Goal: Task Accomplishment & Management: Use online tool/utility

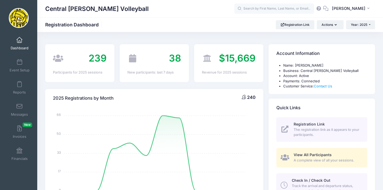
select select
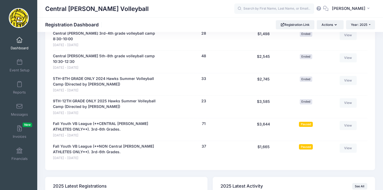
scroll to position [282, 0]
click at [19, 85] on span at bounding box center [19, 84] width 0 height 6
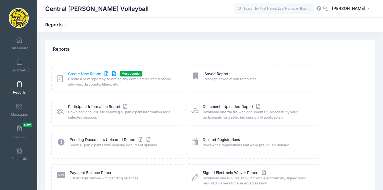
click at [83, 73] on link "Create New Report" at bounding box center [93, 74] width 50 height 6
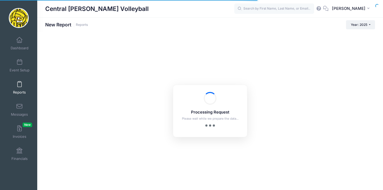
checkbox input "true"
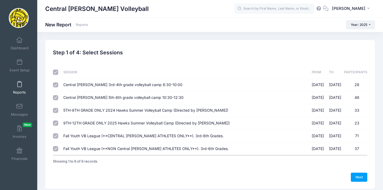
scroll to position [1, 0]
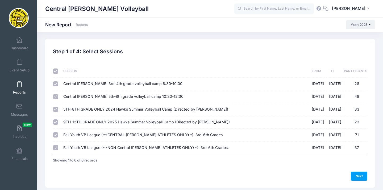
click at [55, 71] on input "checkbox" at bounding box center [55, 70] width 5 height 5
checkbox input "false"
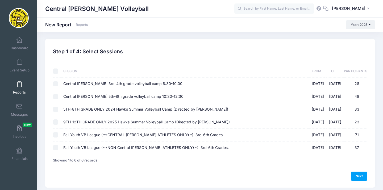
checkbox input "false"
click at [57, 133] on input "Fall Youth VB League (**CENTRAL [PERSON_NAME] ATHLETES ONLY**). 3rd-6th Grades.…" at bounding box center [55, 134] width 5 height 5
checkbox input "true"
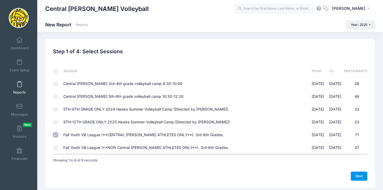
click at [356, 175] on link "Next" at bounding box center [359, 175] width 17 height 9
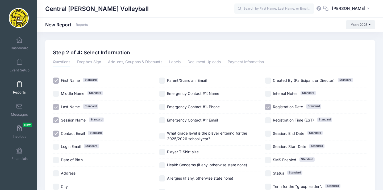
click at [63, 119] on span "Session Name" at bounding box center [73, 120] width 25 height 5
checkbox input "false"
click at [64, 132] on span "Contact Email" at bounding box center [73, 133] width 24 height 5
checkbox input "false"
click at [162, 137] on input "What grade level is the player entering for the 2025/2026 school year?" at bounding box center [162, 136] width 6 height 6
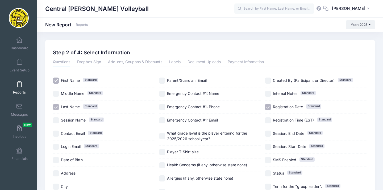
checkbox input "true"
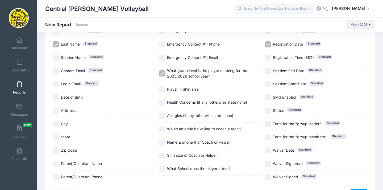
scroll to position [63, 0]
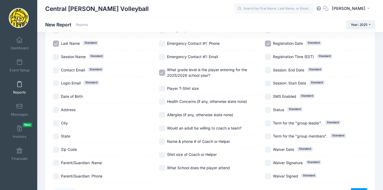
click at [163, 129] on input "Would an adult be willing to coach a team?" at bounding box center [162, 128] width 6 height 6
checkbox input "true"
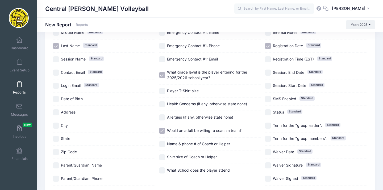
scroll to position [61, 0]
click at [270, 43] on input "Registration Date Standard" at bounding box center [268, 46] width 6 height 6
checkbox input "false"
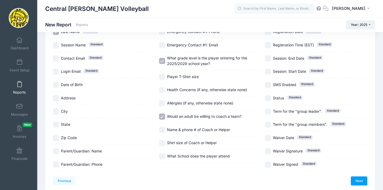
scroll to position [73, 0]
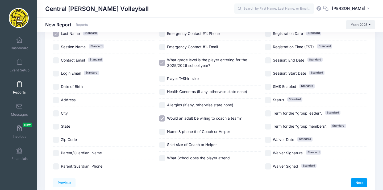
click at [164, 161] on input "What School does the player attend" at bounding box center [162, 158] width 6 height 6
checkbox input "true"
click at [361, 180] on link "Next" at bounding box center [359, 182] width 17 height 9
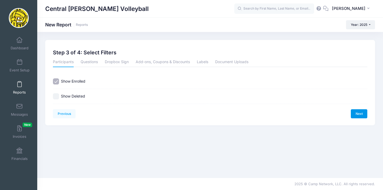
click at [361, 110] on link "Next" at bounding box center [359, 113] width 17 height 9
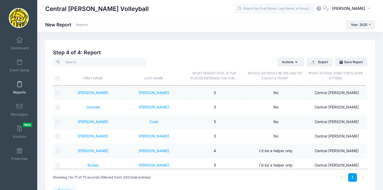
click at [211, 76] on span "What grade level is the player entering for the..." at bounding box center [214, 75] width 47 height 9
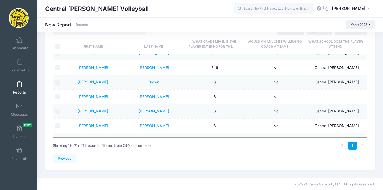
scroll to position [833, 0]
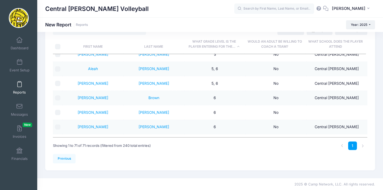
click at [21, 92] on span "Reports" at bounding box center [19, 92] width 13 height 5
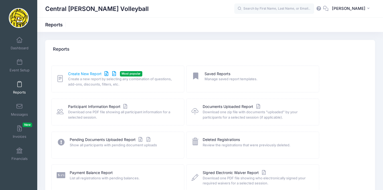
click at [83, 73] on link "Create New Report" at bounding box center [93, 74] width 50 height 6
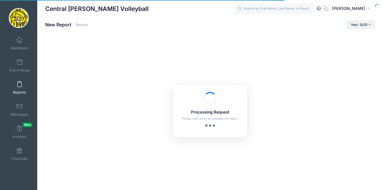
checkbox input "true"
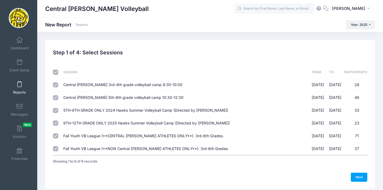
click at [54, 72] on input "checkbox" at bounding box center [55, 71] width 5 height 5
checkbox input "false"
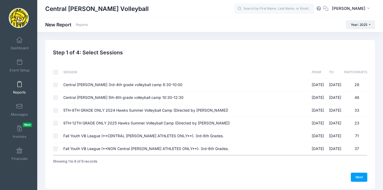
checkbox input "false"
click at [57, 136] on input "Fall Youth VB League (**CENTRAL LEE ATHLETES ONLY**). 3rd-6th Grades. 09/07/202…" at bounding box center [55, 135] width 5 height 5
checkbox input "true"
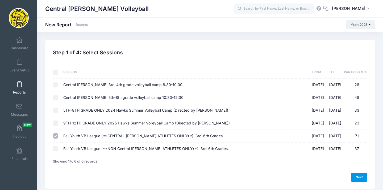
click at [360, 175] on link "Next" at bounding box center [359, 177] width 17 height 9
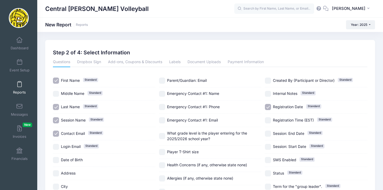
click at [58, 119] on input "Session Name Standard" at bounding box center [56, 120] width 6 height 6
checkbox input "false"
click at [58, 131] on input "Contact Email Standard" at bounding box center [56, 133] width 6 height 6
checkbox input "false"
click at [165, 136] on input "What grade level is the player entering for the 2025/2026 school year?" at bounding box center [162, 136] width 6 height 6
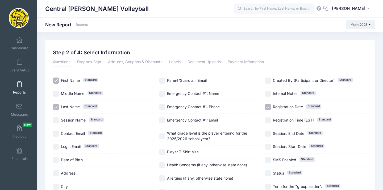
checkbox input "true"
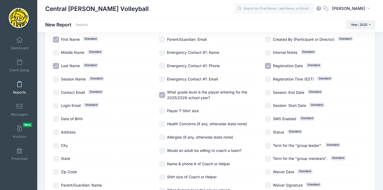
scroll to position [42, 0]
click at [165, 111] on input "Player T-Shirt size" at bounding box center [162, 110] width 6 height 6
checkbox input "true"
click at [272, 63] on label "Registration Date Standard" at bounding box center [316, 65] width 102 height 6
checkbox input "false"
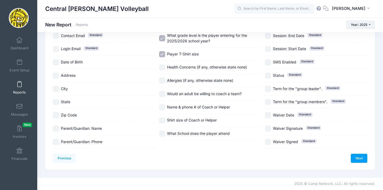
scroll to position [166, 0]
click at [359, 154] on link "Next" at bounding box center [359, 158] width 17 height 9
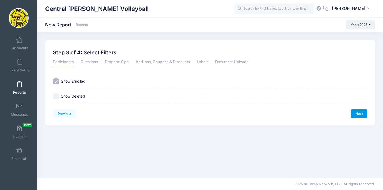
click at [361, 113] on link "Next" at bounding box center [359, 113] width 17 height 9
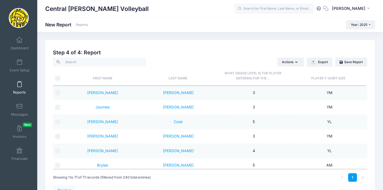
click at [327, 80] on th "Player T-Shirt size" at bounding box center [328, 76] width 75 height 19
